Goal: Book appointment/travel/reservation

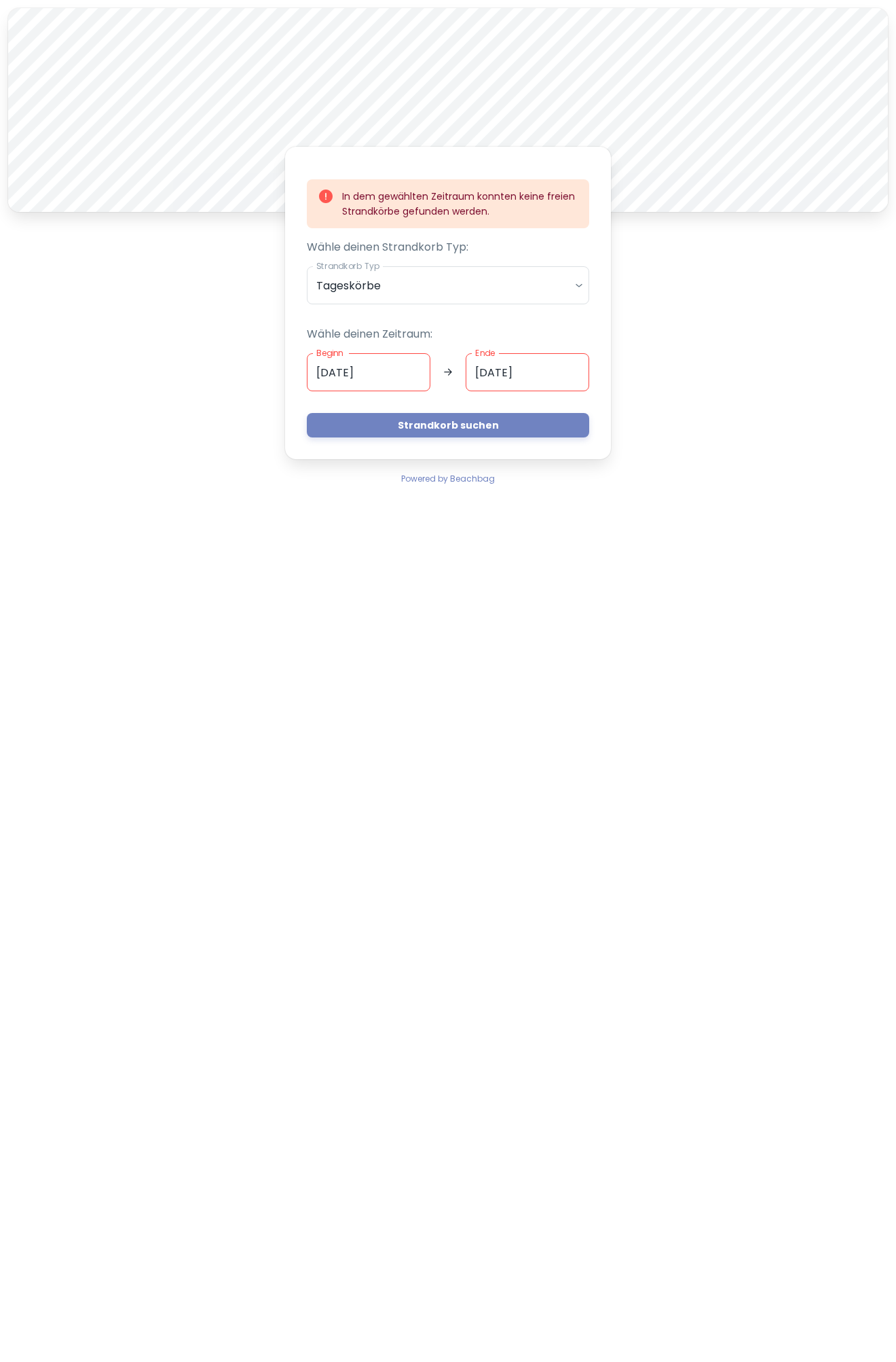
click at [365, 372] on input "[DATE]" at bounding box center [368, 372] width 123 height 38
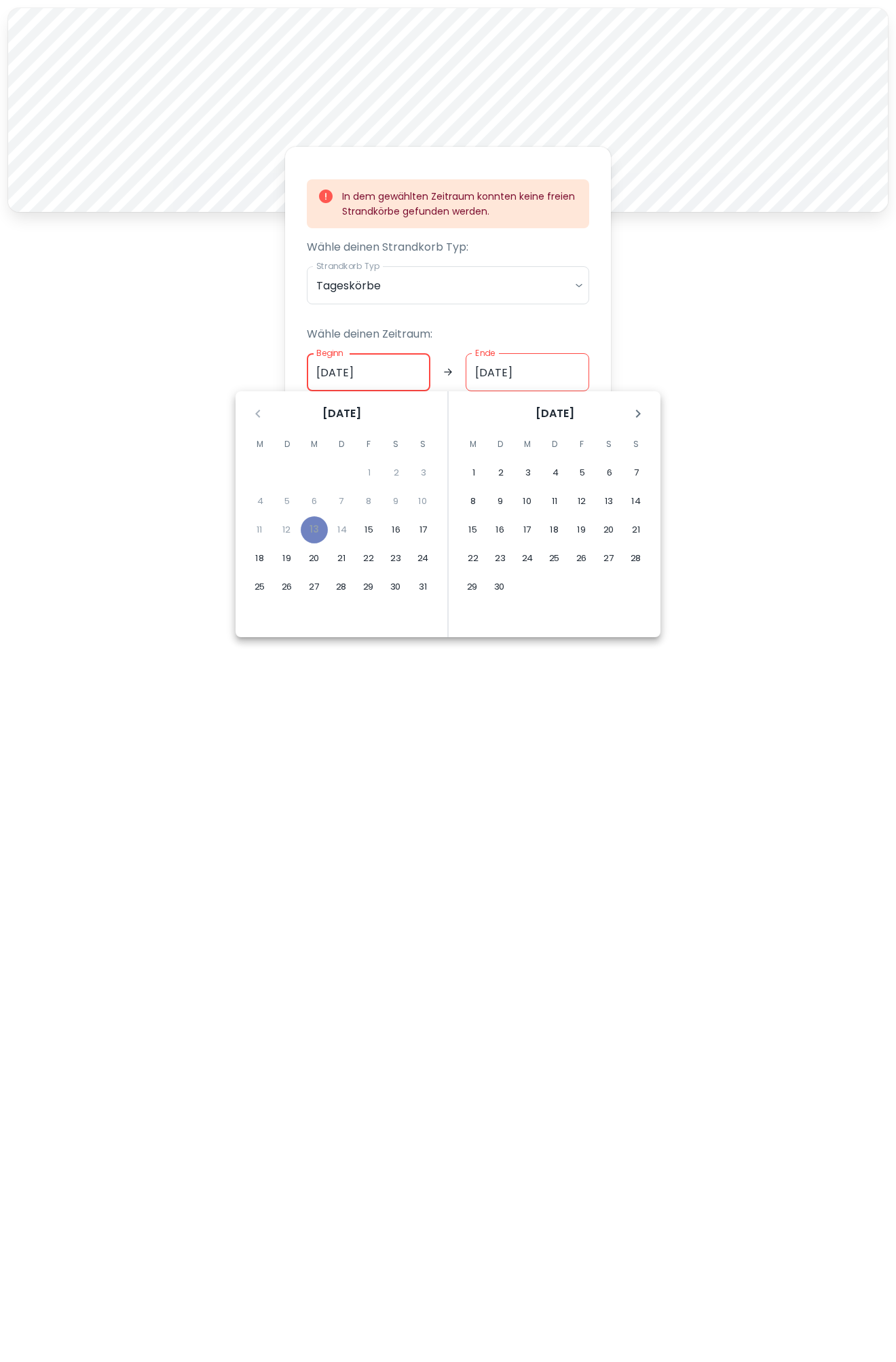
click at [365, 372] on input "[DATE]" at bounding box center [368, 372] width 123 height 38
click at [292, 560] on button "19" at bounding box center [287, 558] width 27 height 27
type input "[DATE]"
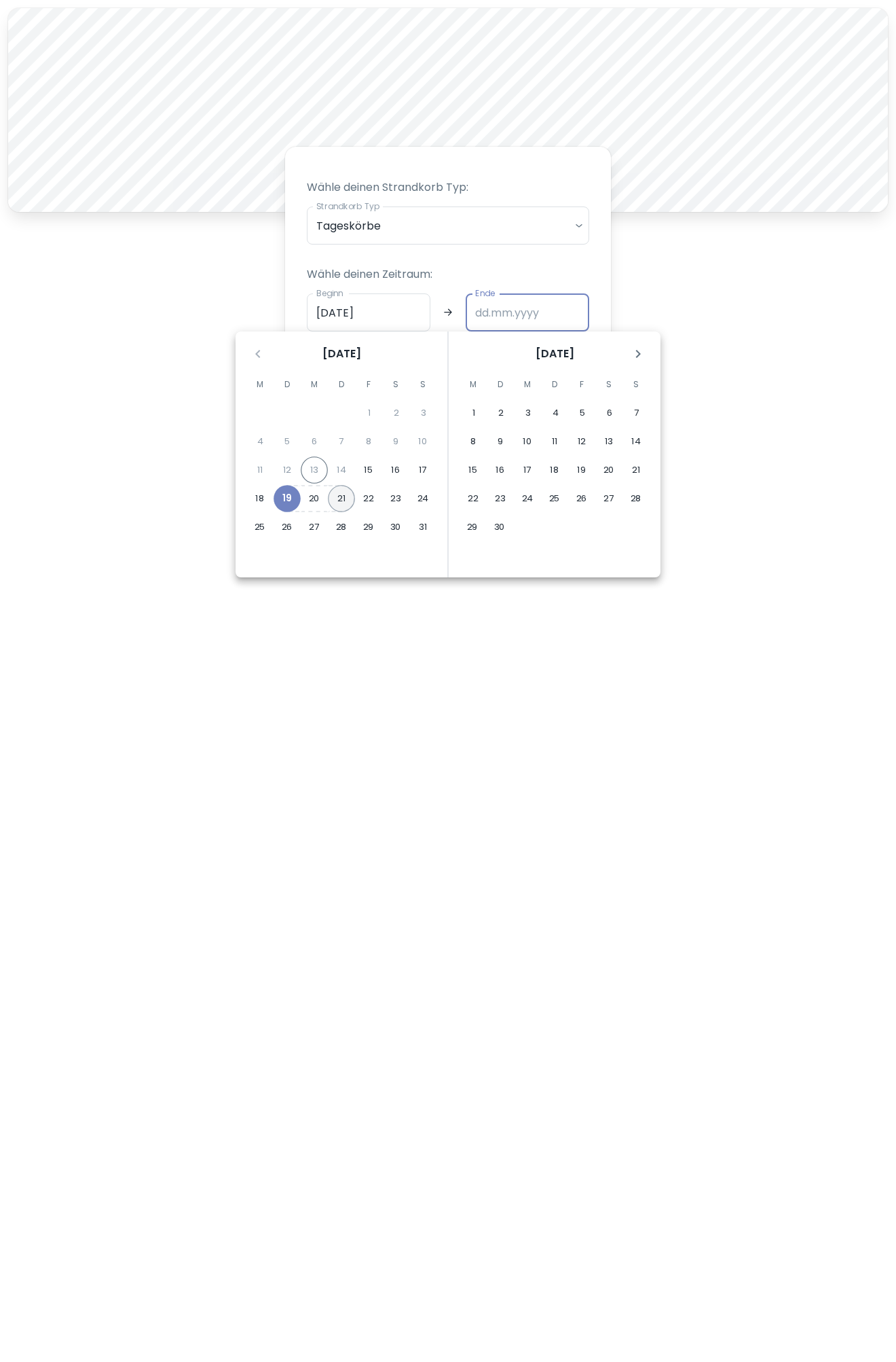
click at [344, 494] on button "21" at bounding box center [341, 498] width 27 height 27
type input "[DATE]"
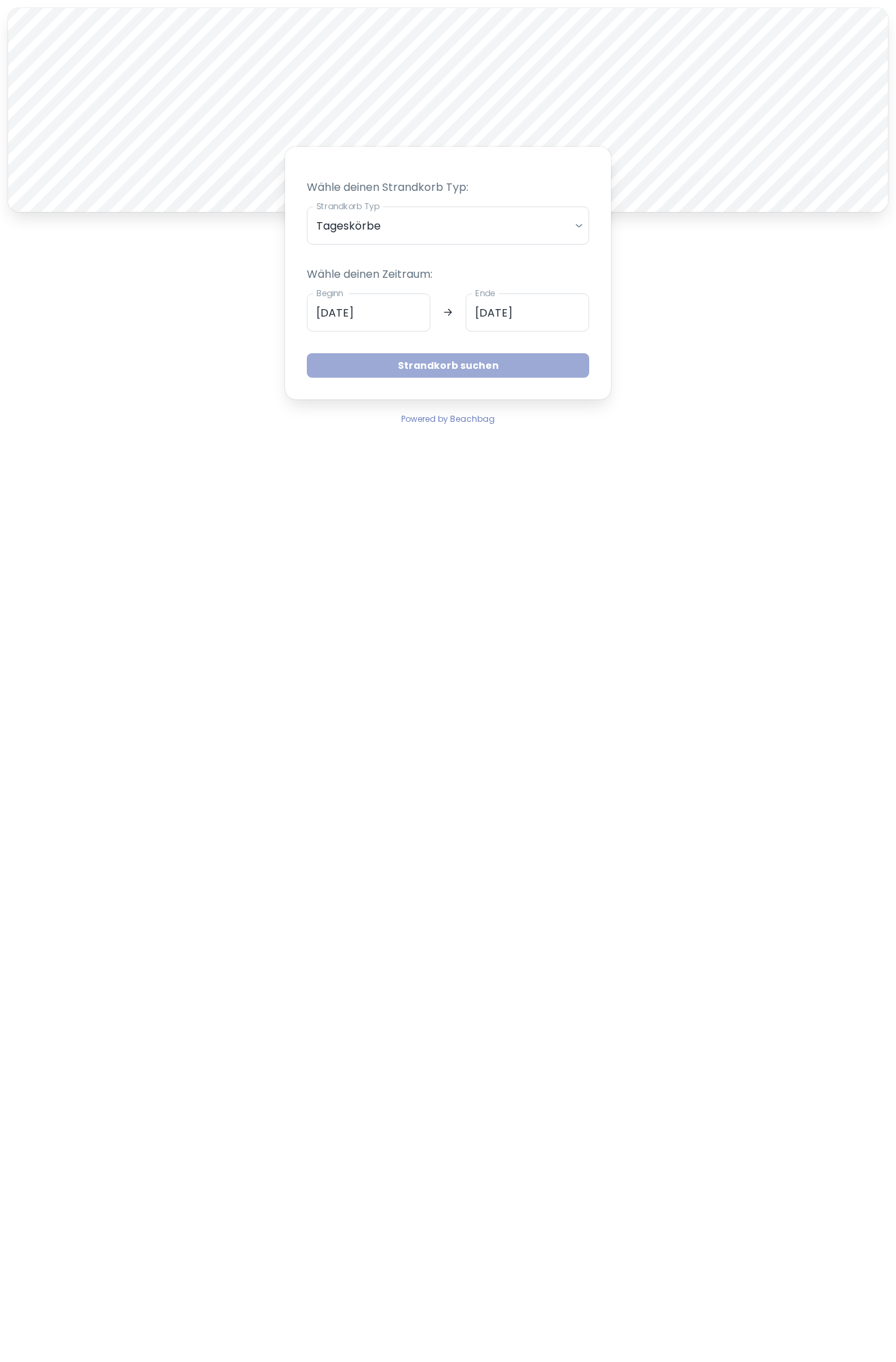
click at [426, 368] on button "Strandkorb suchen" at bounding box center [448, 365] width 283 height 25
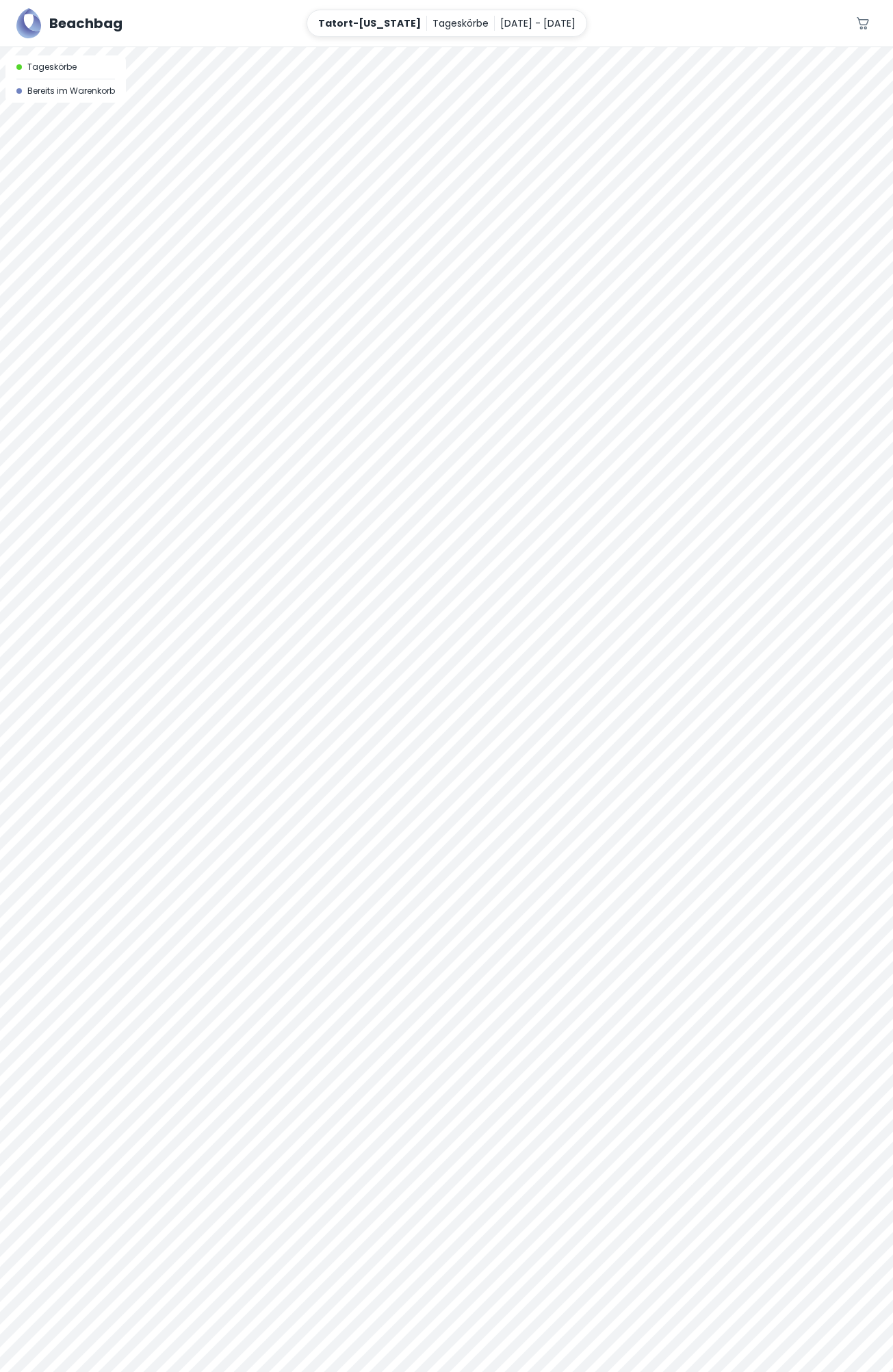
drag, startPoint x: 544, startPoint y: 456, endPoint x: 505, endPoint y: 393, distance: 74.1
click at [543, 317] on div at bounding box center [446, 709] width 893 height 1324
